Goal: Information Seeking & Learning: Learn about a topic

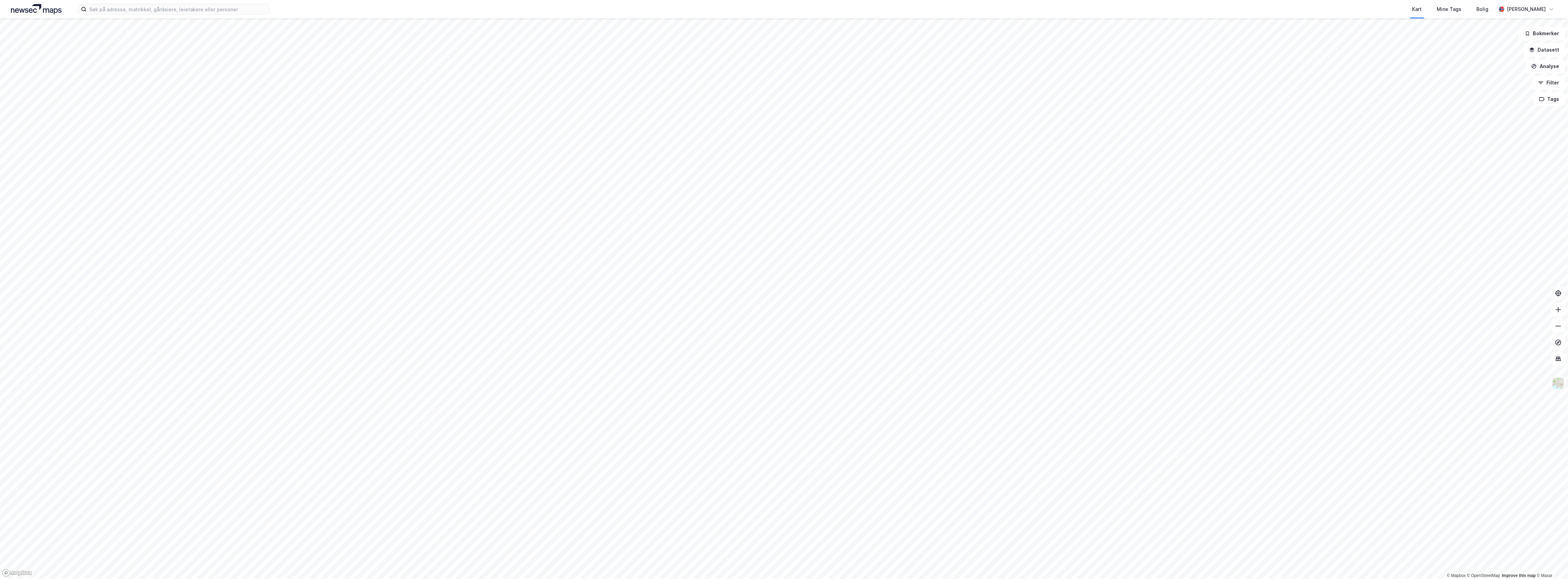
click at [1561, 294] on icon at bounding box center [1558, 293] width 5 height 5
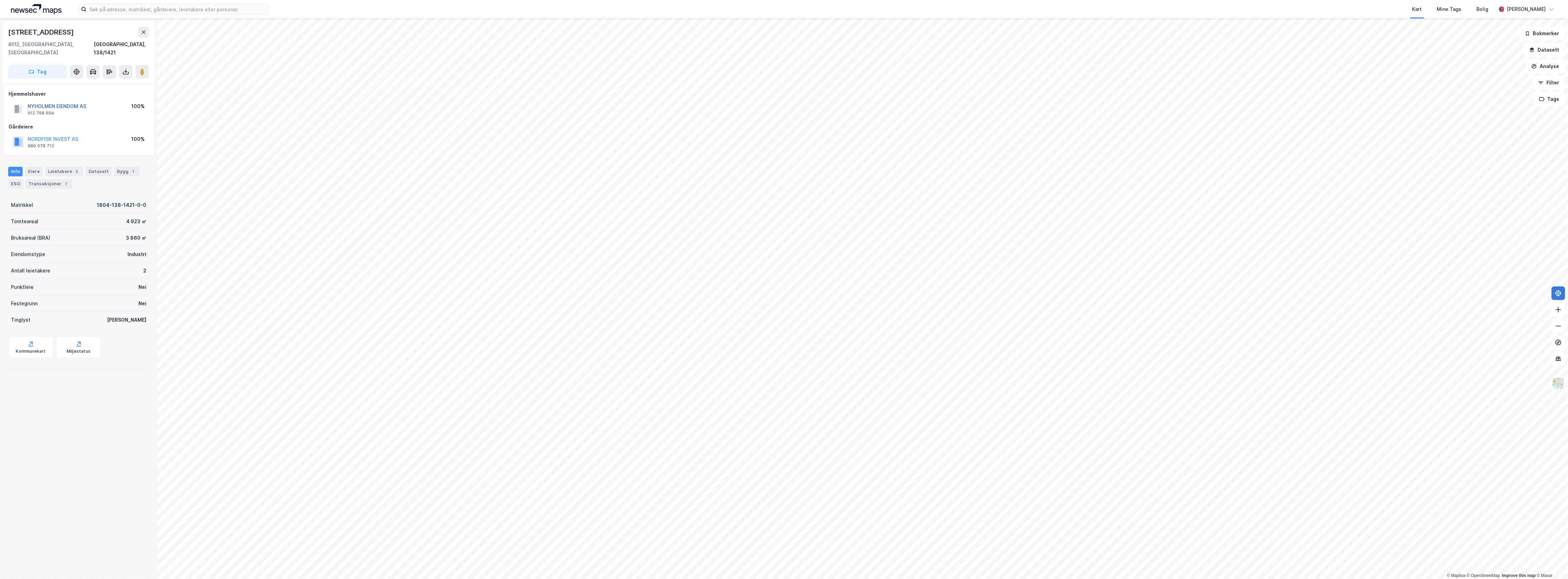
click at [0, 0] on button "NYHOLMEN EIENDOM AS" at bounding box center [0, 0] width 0 height 0
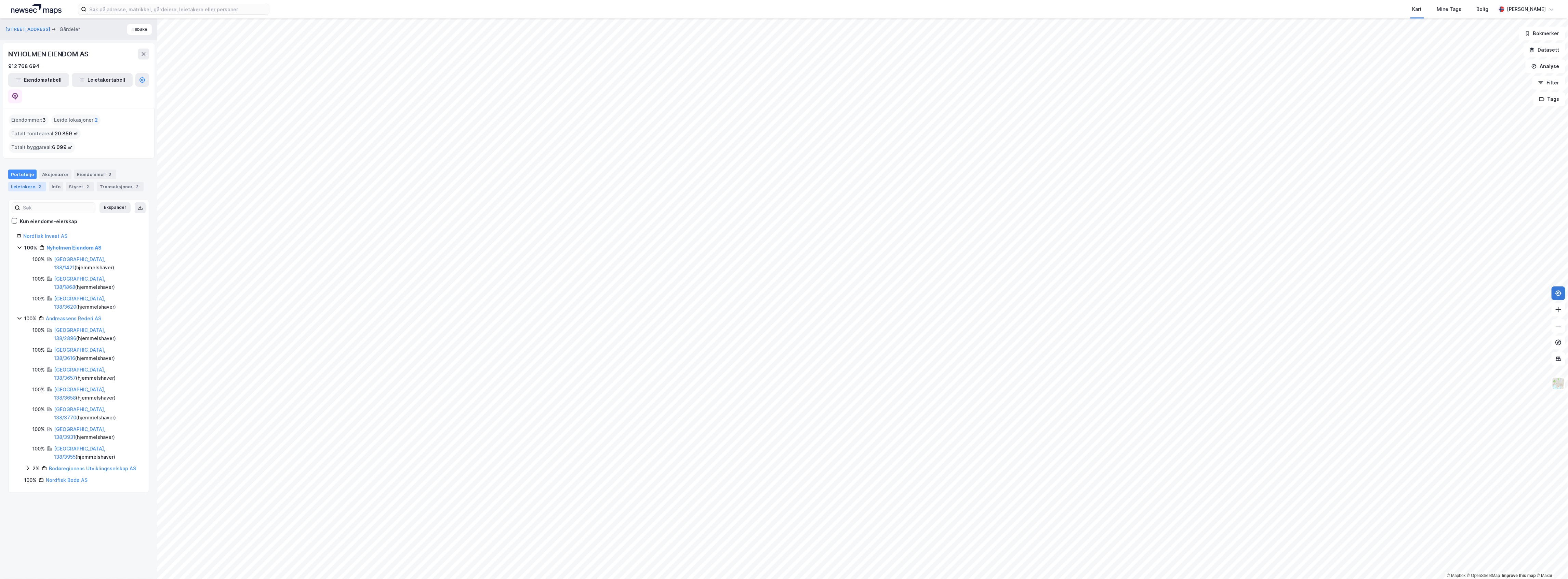
click at [29, 182] on div "Leietakere 2" at bounding box center [27, 187] width 38 height 10
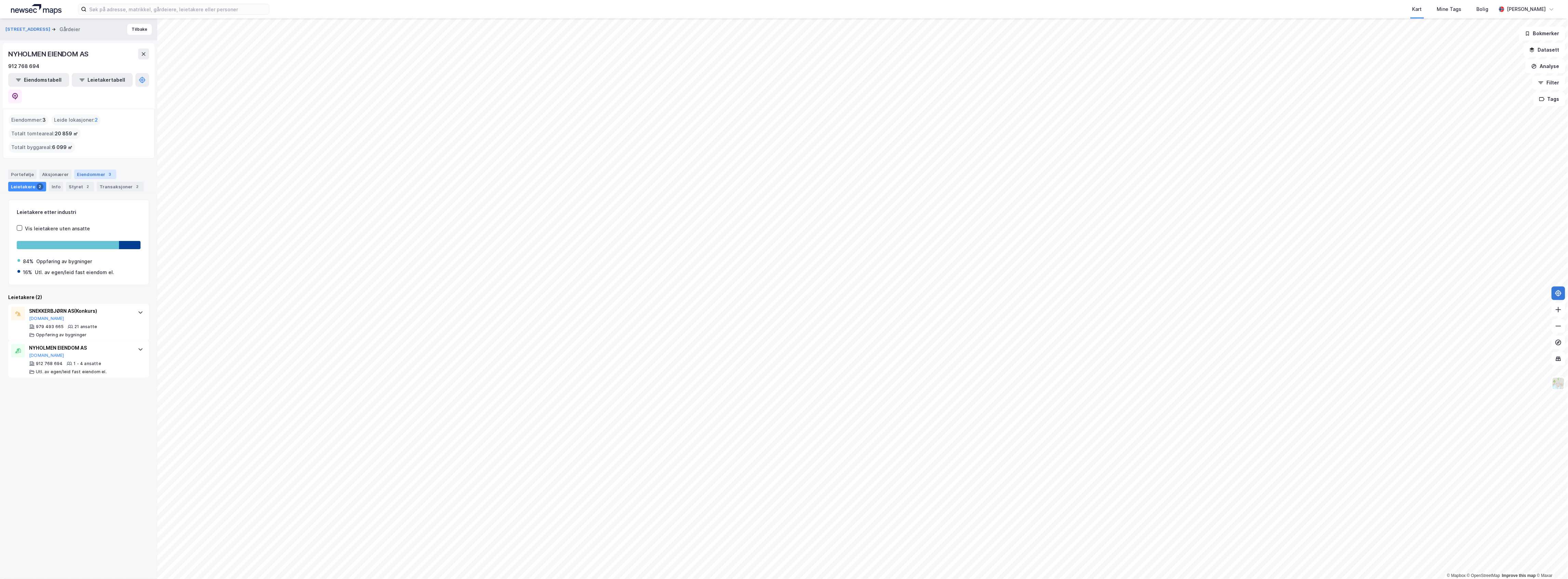
click at [84, 170] on div "Eiendommer 3" at bounding box center [95, 175] width 42 height 10
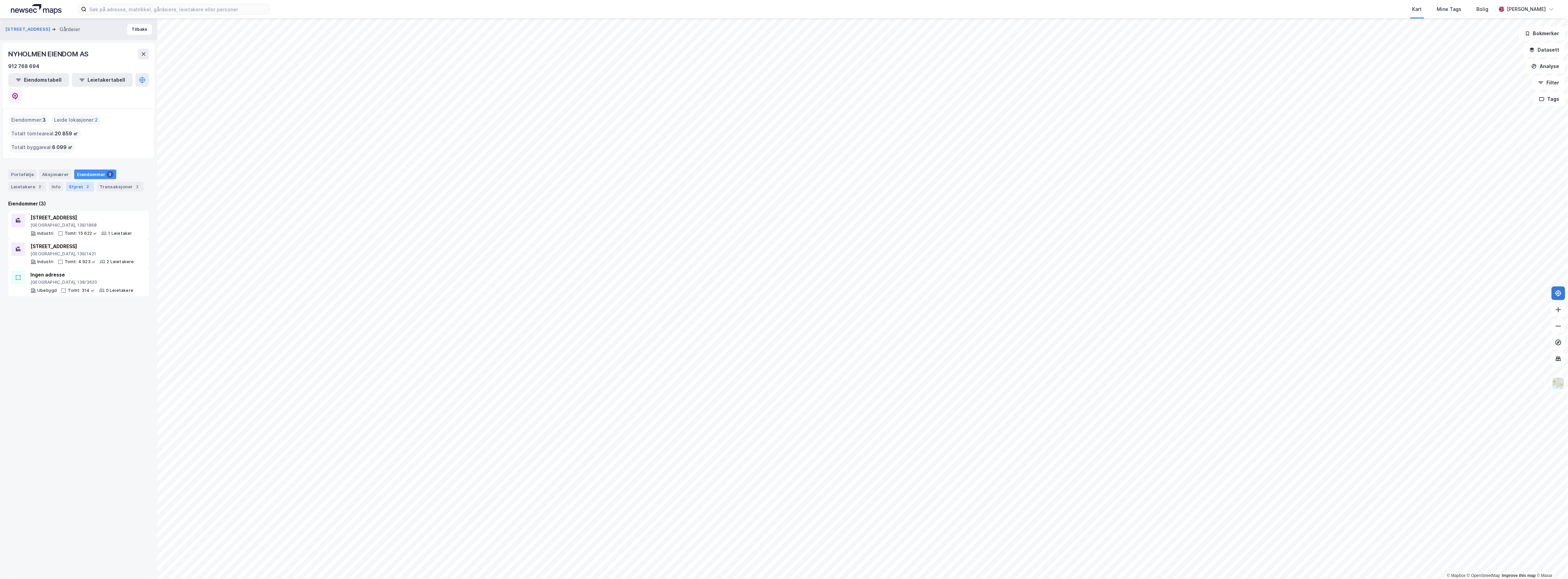
click at [72, 182] on div "Styret 2" at bounding box center [80, 187] width 28 height 10
click at [126, 182] on div "Transaksjoner 2" at bounding box center [120, 187] width 47 height 10
